Goal: Information Seeking & Learning: Understand process/instructions

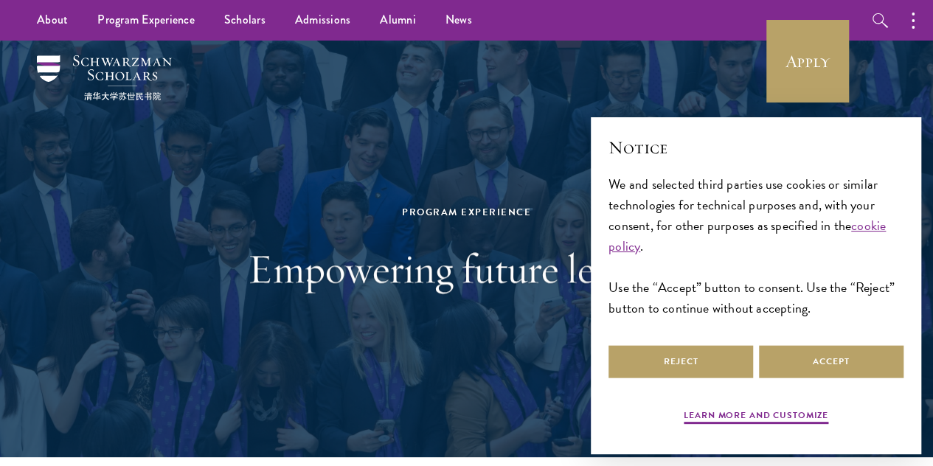
click at [564, 259] on h1 "Empowering future leaders." at bounding box center [466, 269] width 509 height 52
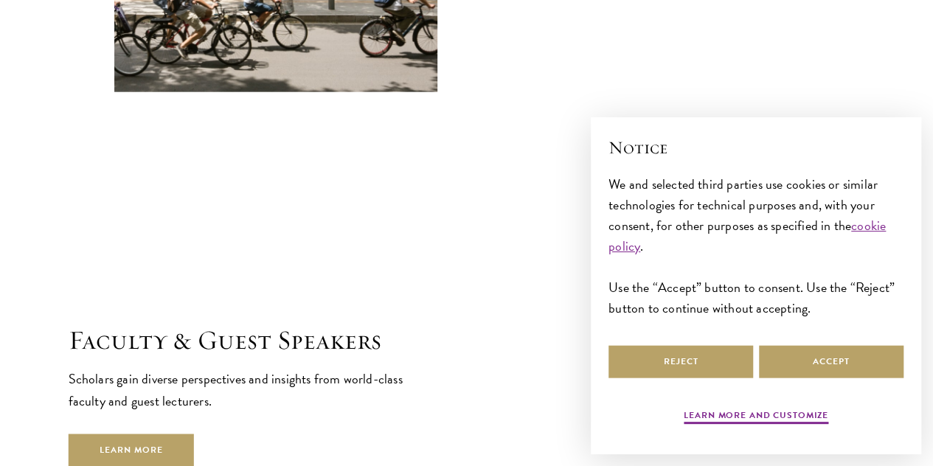
scroll to position [5194, 0]
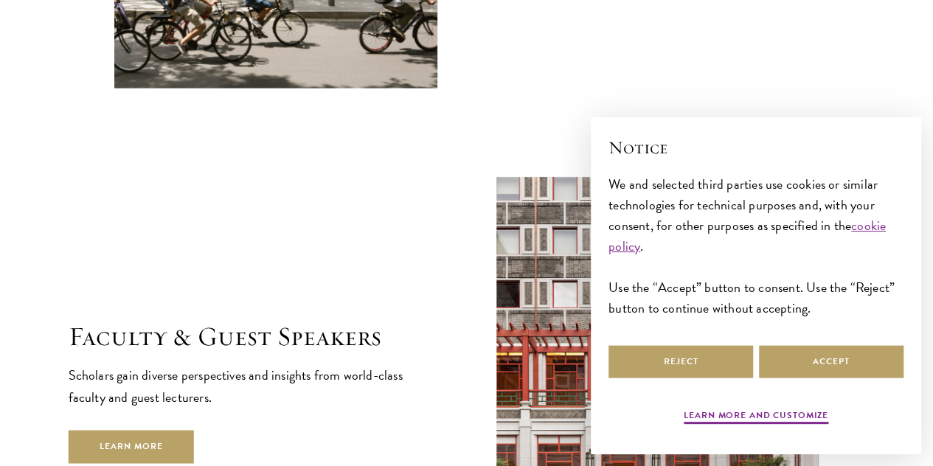
click at [445, 281] on div "Faculty & Guest Speakers Scholars gain diverse perspectives and insights from w…" at bounding box center [467, 392] width 797 height 430
click at [195, 431] on link "Learn More" at bounding box center [132, 447] width 126 height 33
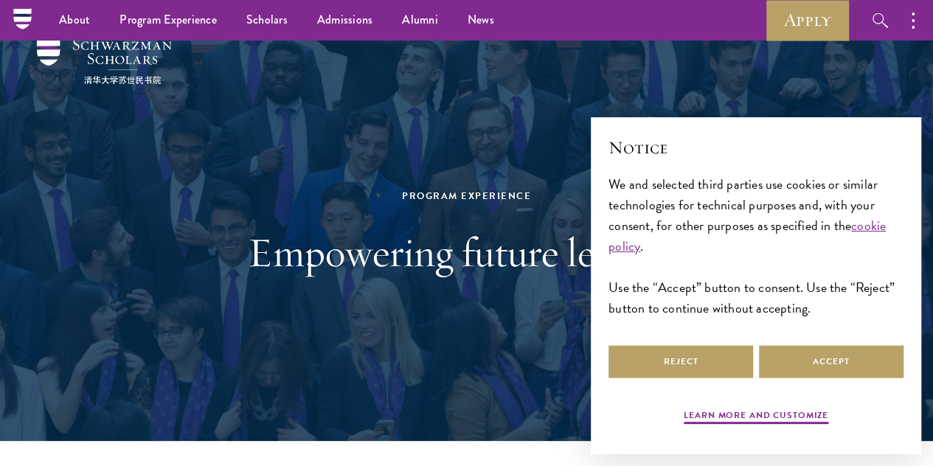
scroll to position [0, 0]
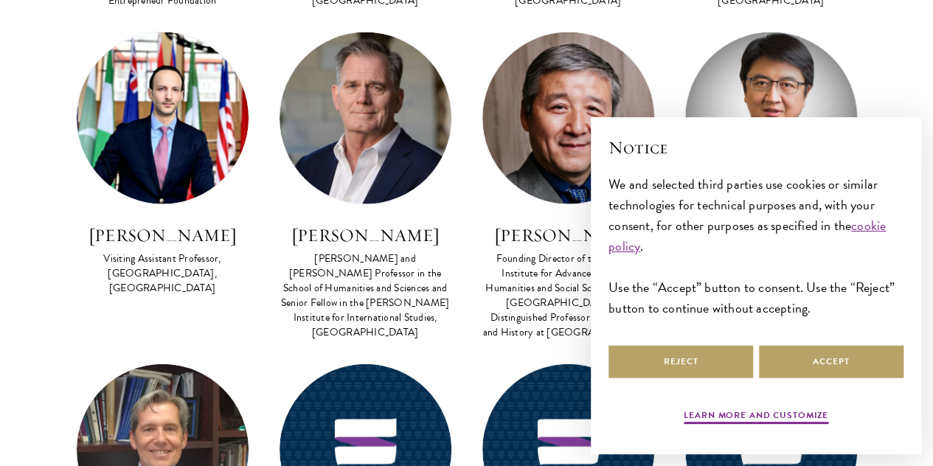
scroll to position [4490, 0]
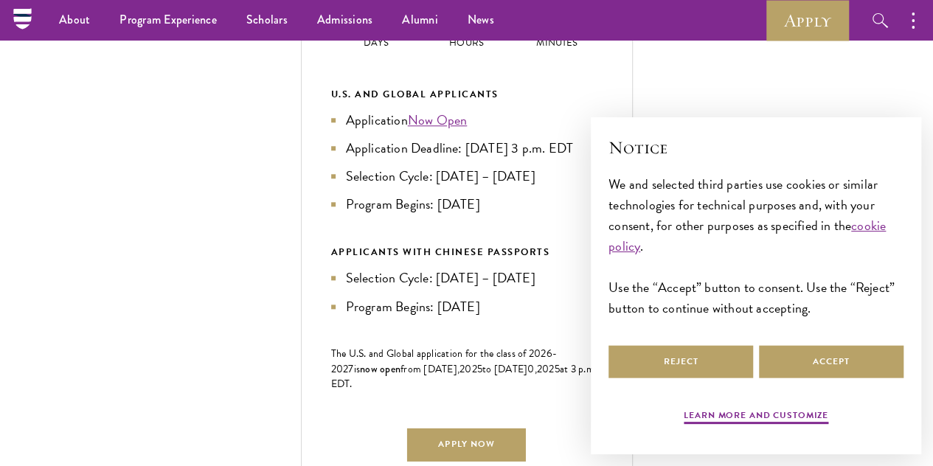
scroll to position [696, 0]
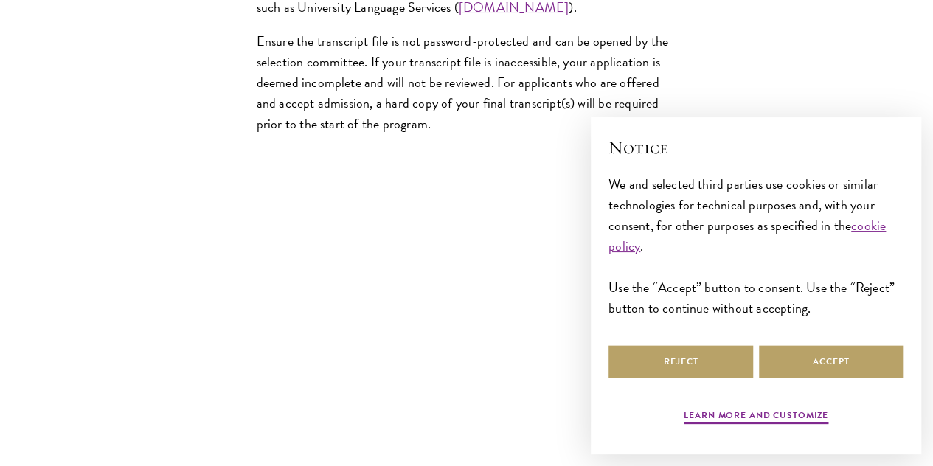
scroll to position [2652, 0]
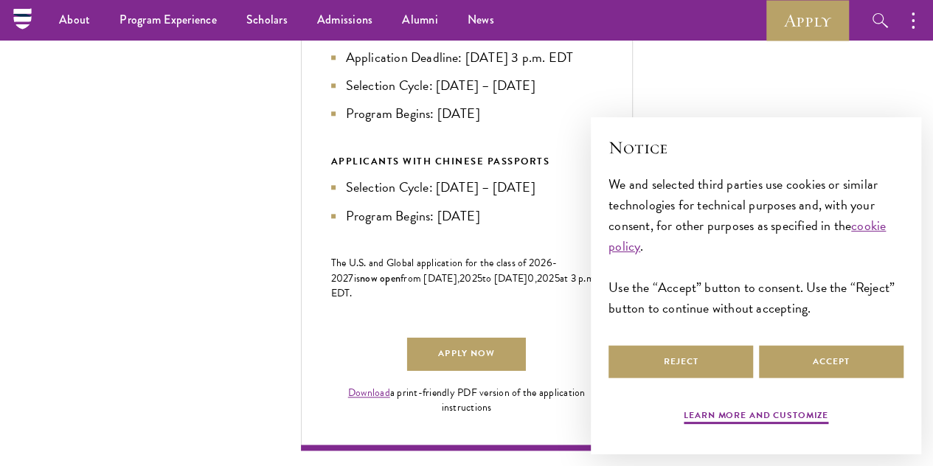
scroll to position [777, 0]
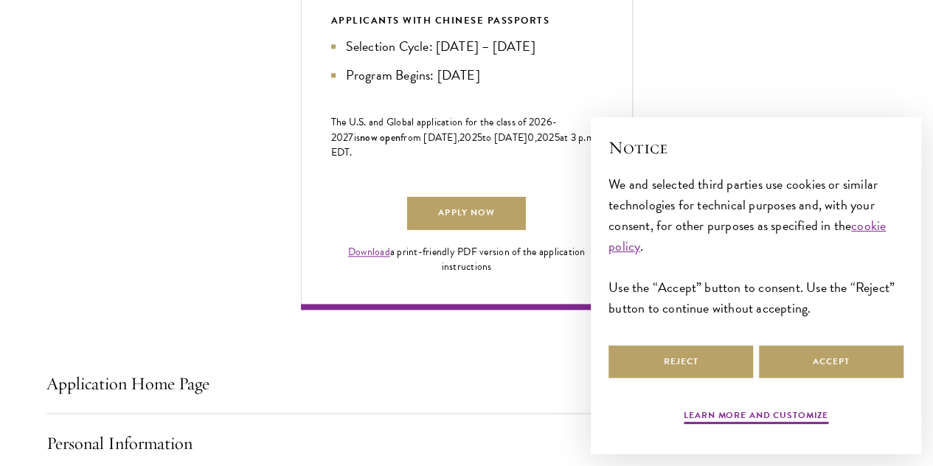
scroll to position [929, 0]
